Goal: Transaction & Acquisition: Book appointment/travel/reservation

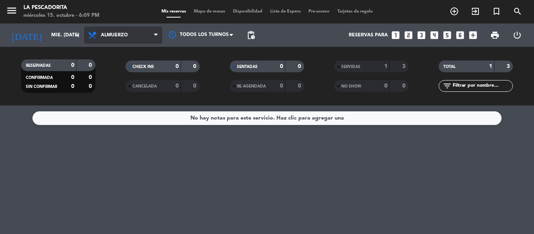
click at [116, 40] on span "Almuerzo" at bounding box center [123, 35] width 78 height 17
click at [112, 84] on div "menu La Pescadorita miércoles 15. octubre - 6:09 PM Mis reservas Mapa de mesas …" at bounding box center [267, 53] width 534 height 106
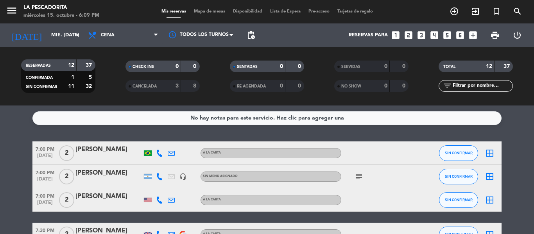
click at [408, 36] on icon "looks_two" at bounding box center [408, 35] width 10 height 10
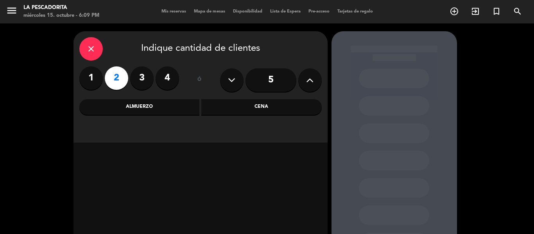
click at [253, 107] on div "Cena" at bounding box center [261, 107] width 120 height 16
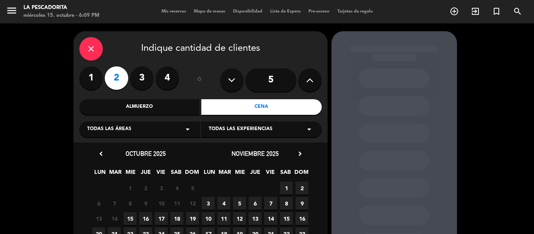
scroll to position [70, 0]
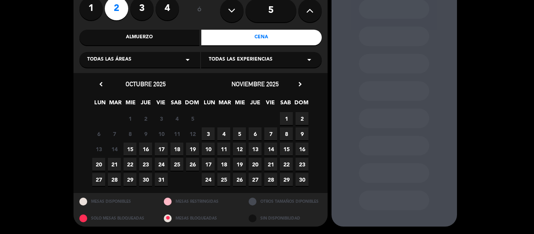
click at [130, 146] on span "15" at bounding box center [130, 149] width 13 height 13
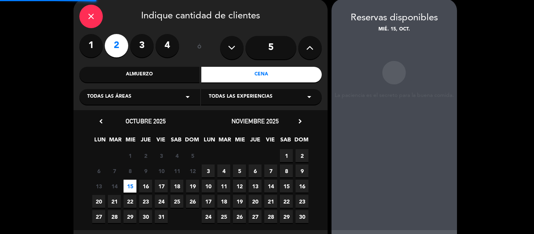
scroll to position [31, 0]
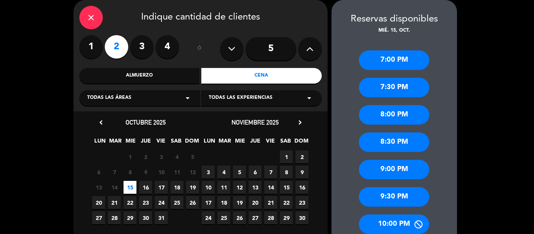
click at [388, 165] on div "9:00 PM" at bounding box center [394, 170] width 70 height 20
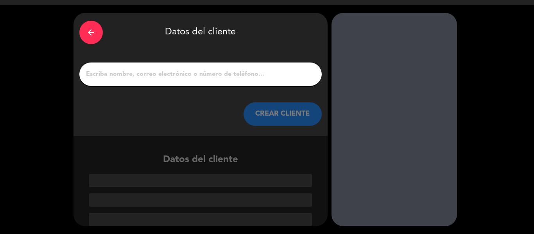
scroll to position [18, 0]
click at [139, 79] on input "1" at bounding box center [200, 74] width 231 height 11
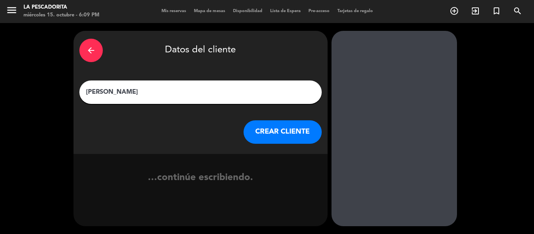
type input "[PERSON_NAME]"
click at [250, 125] on button "CREAR CLIENTE" at bounding box center [283, 131] width 78 height 23
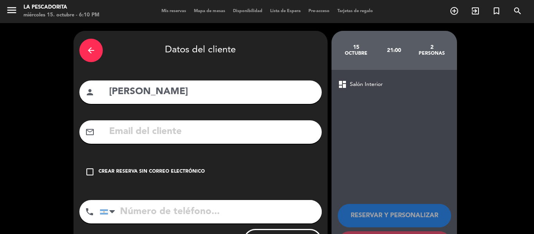
click at [89, 172] on icon "check_box_outline_blank" at bounding box center [89, 171] width 9 height 9
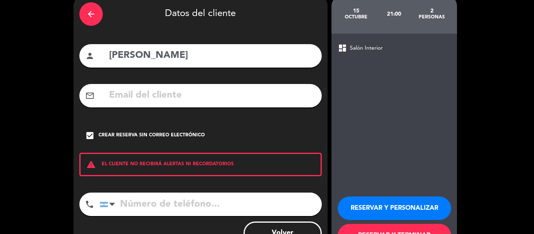
scroll to position [67, 0]
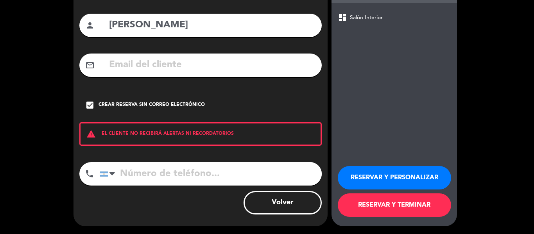
click at [394, 180] on button "RESERVAR Y PERSONALIZAR" at bounding box center [394, 177] width 113 height 23
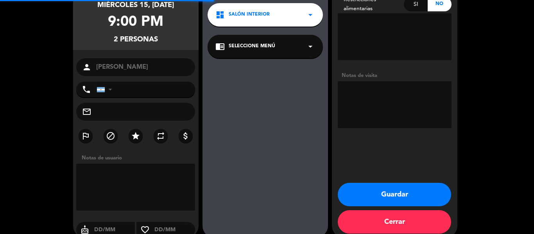
scroll to position [31, 0]
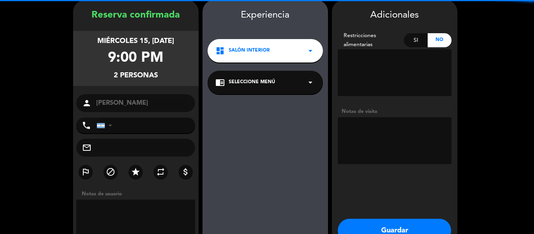
click at [377, 137] on textarea at bounding box center [395, 140] width 114 height 47
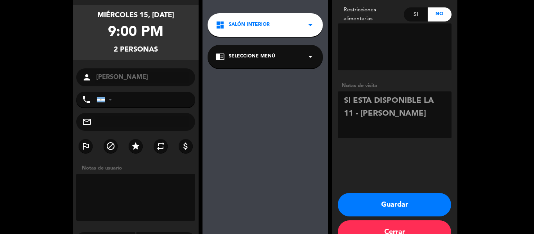
scroll to position [70, 0]
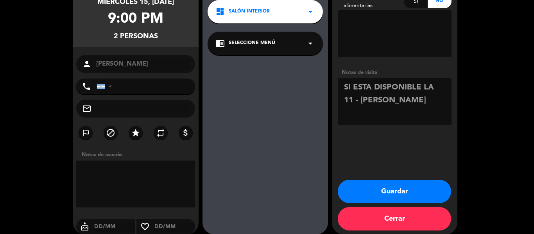
type textarea "SI ESTA DISPONIBLE LA 11 - [PERSON_NAME]"
click at [394, 188] on button "Guardar" at bounding box center [394, 191] width 113 height 23
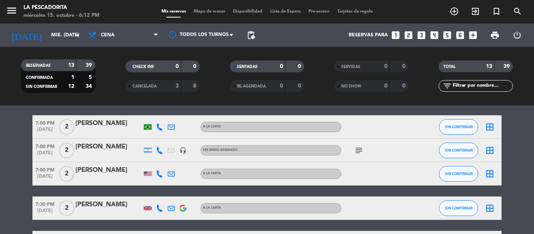
scroll to position [39, 0]
